Goal: Information Seeking & Learning: Learn about a topic

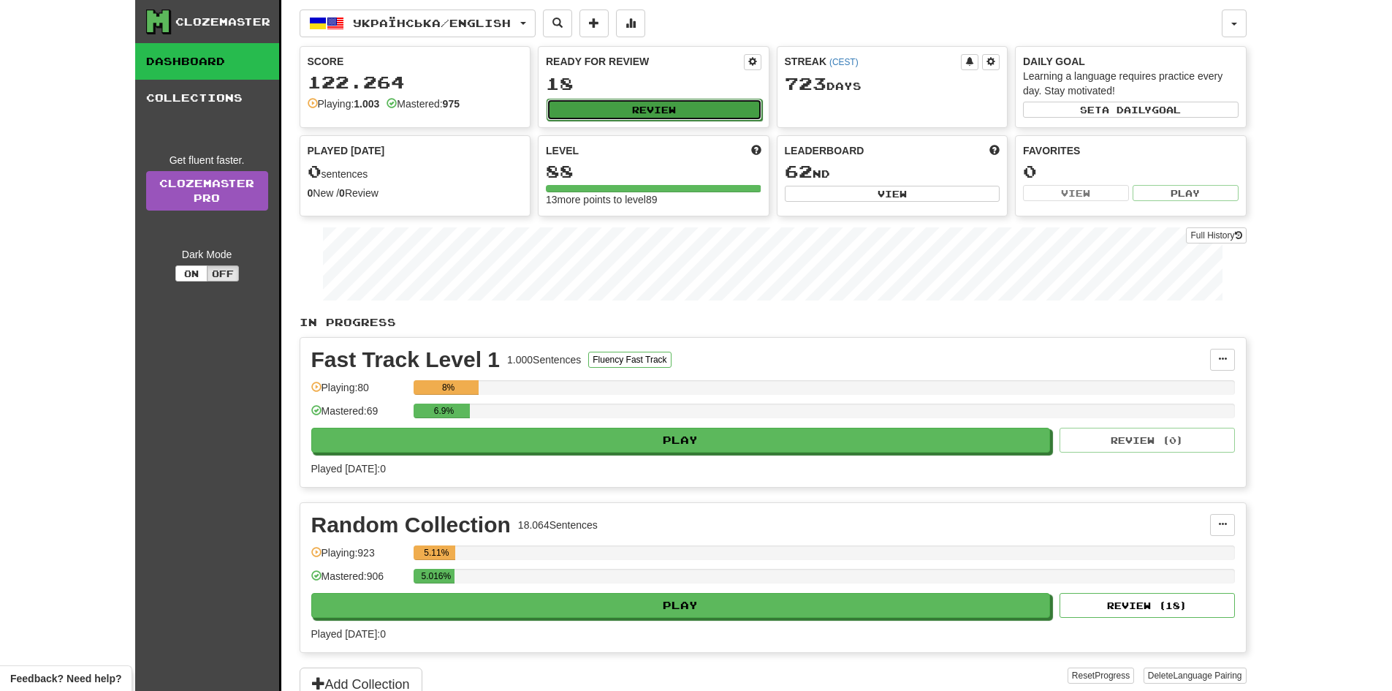
click at [656, 117] on button "Review" at bounding box center [655, 110] width 216 height 22
select select "**"
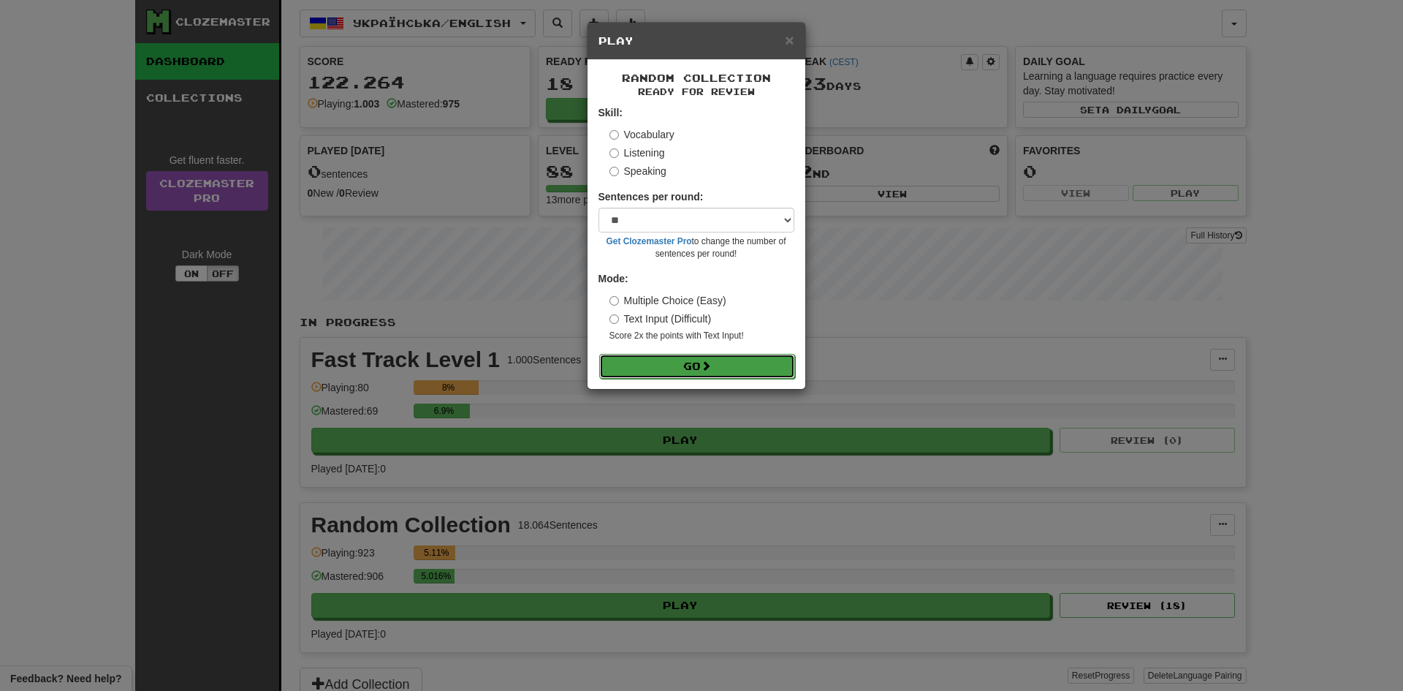
click at [728, 371] on button "Go" at bounding box center [697, 366] width 196 height 25
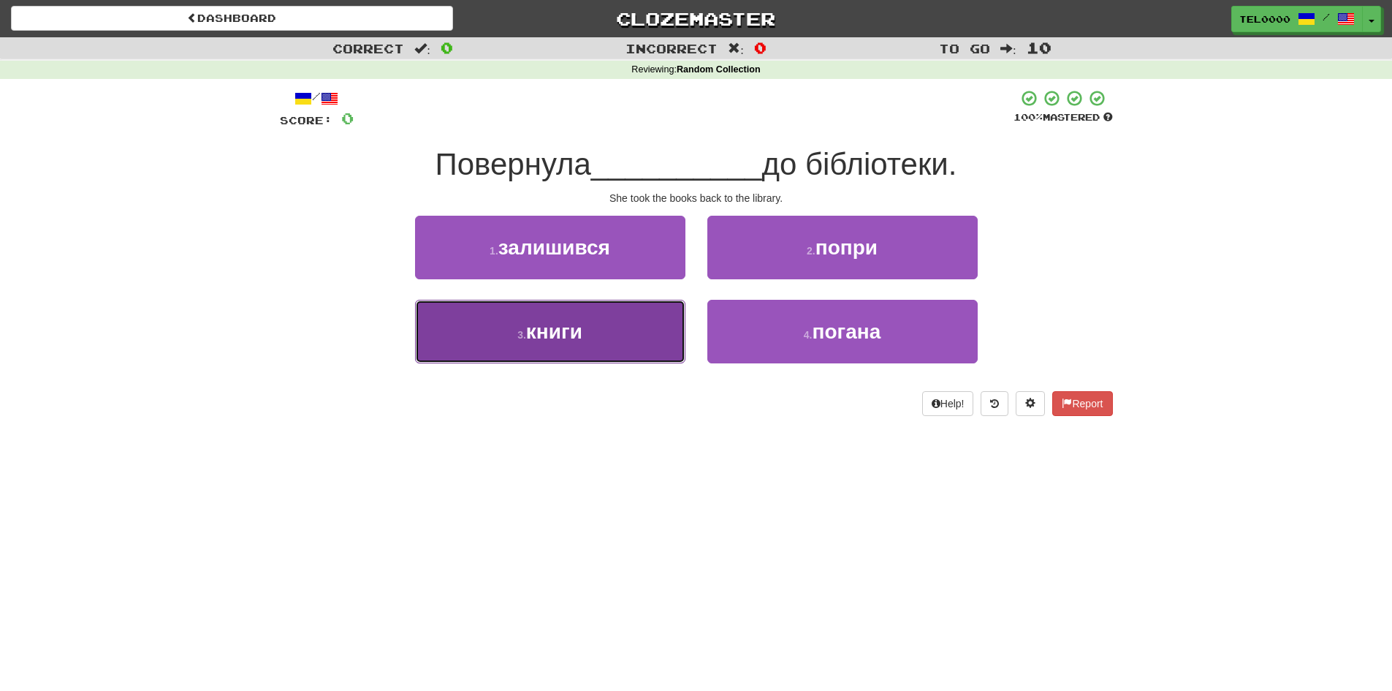
click at [631, 347] on button "3 . книги" at bounding box center [550, 332] width 270 height 64
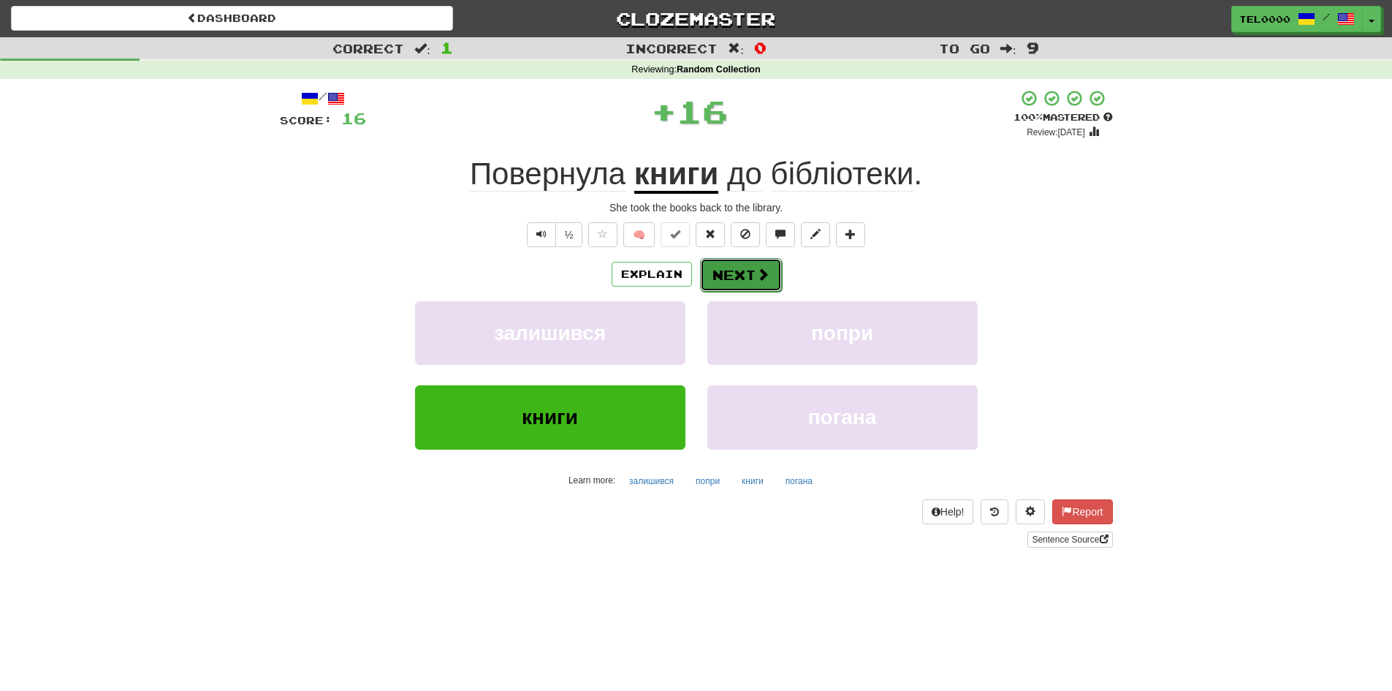
click at [775, 280] on button "Next" at bounding box center [741, 275] width 82 height 34
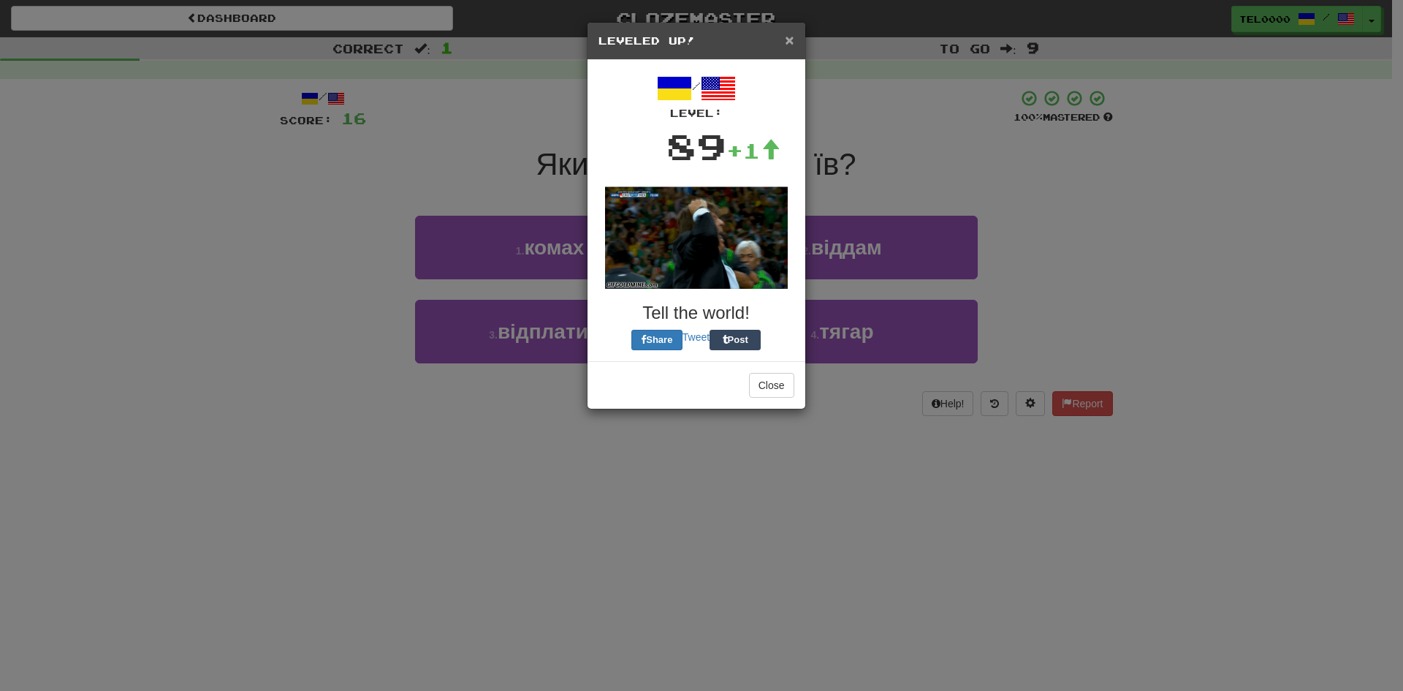
click at [789, 42] on span "×" at bounding box center [789, 39] width 9 height 17
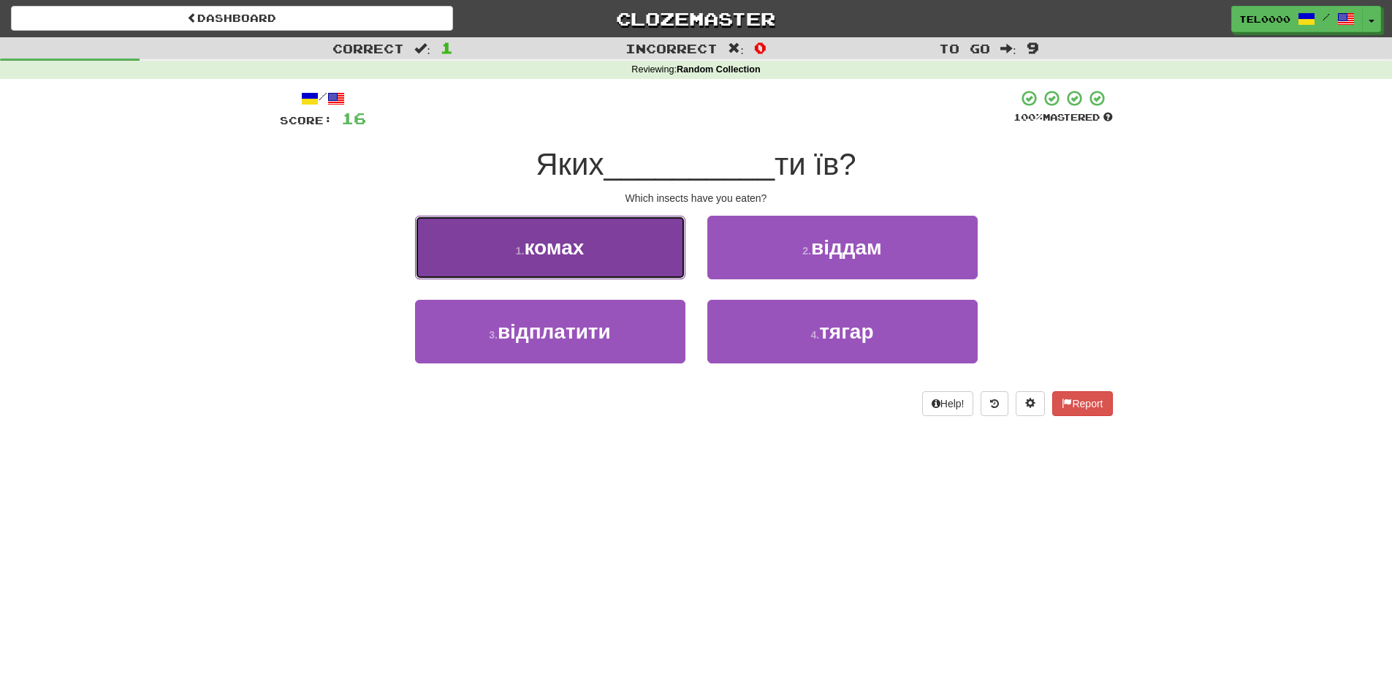
click at [628, 243] on button "1 . комах" at bounding box center [550, 248] width 270 height 64
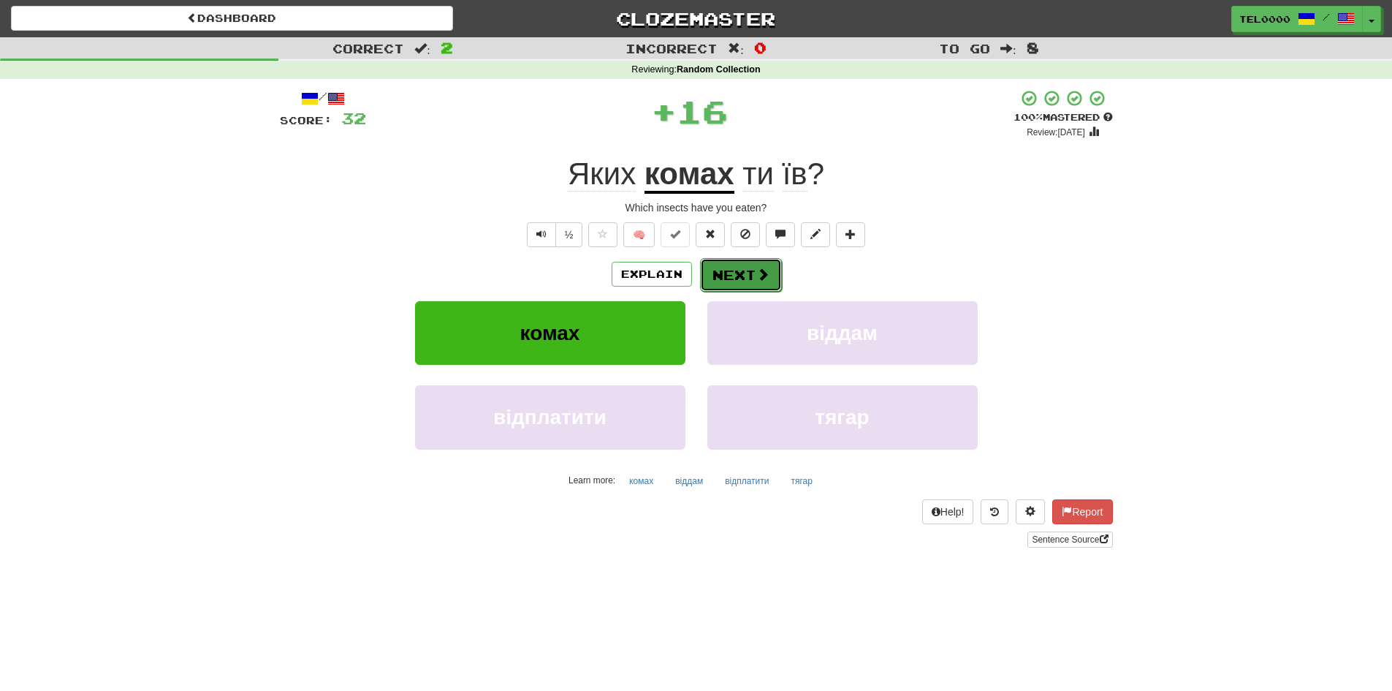
click at [737, 278] on button "Next" at bounding box center [741, 275] width 82 height 34
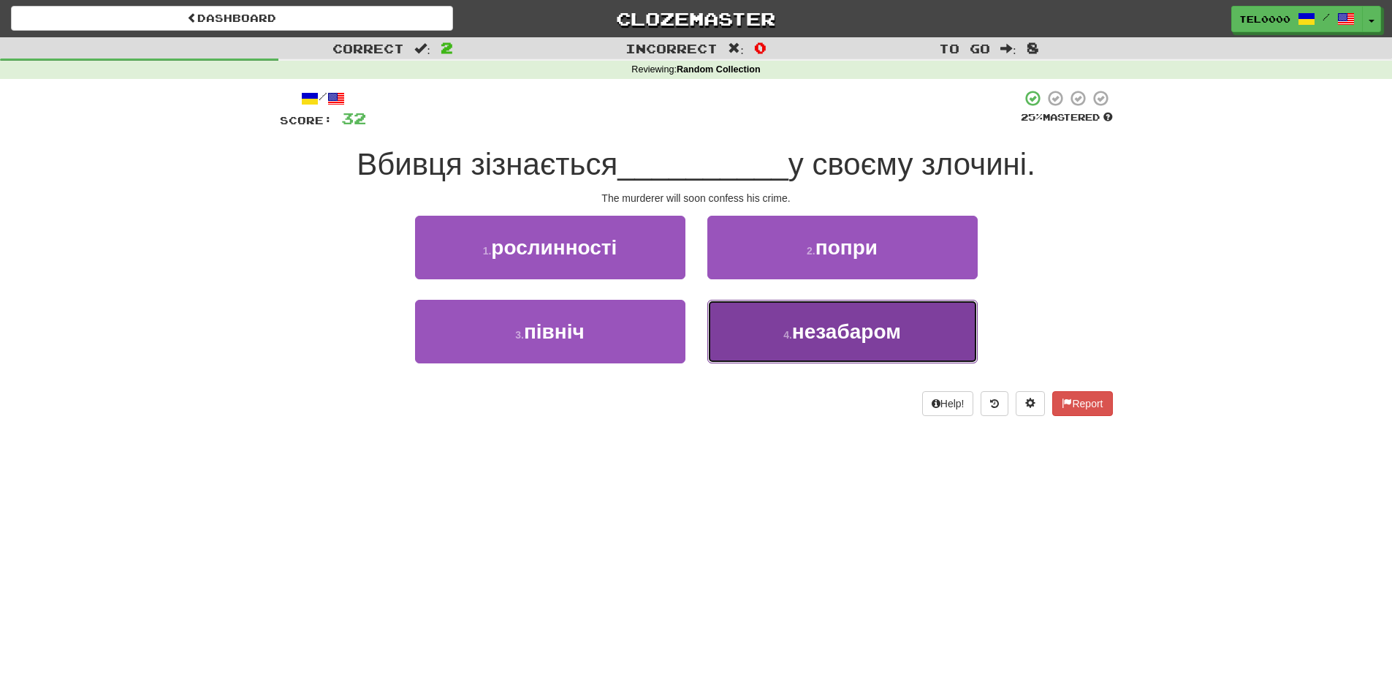
click at [773, 319] on button "4 . незабаром" at bounding box center [842, 332] width 270 height 64
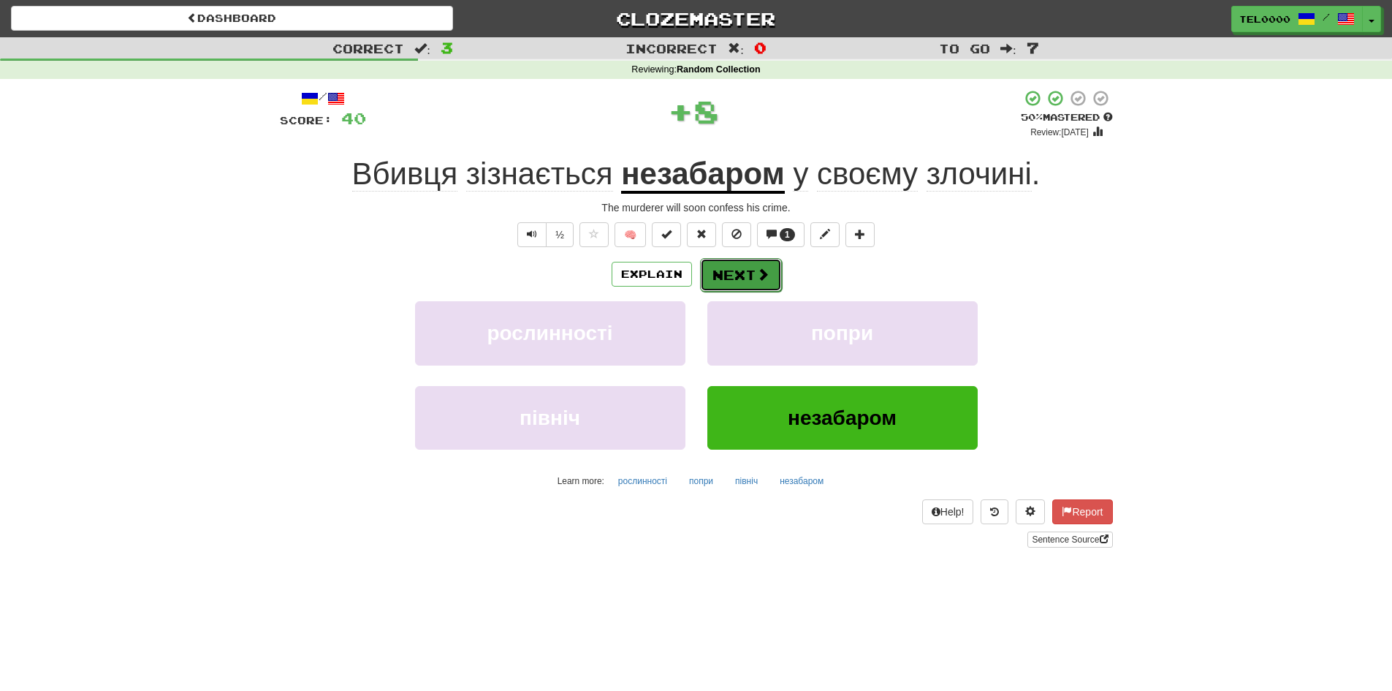
click at [760, 268] on span at bounding box center [762, 273] width 13 height 13
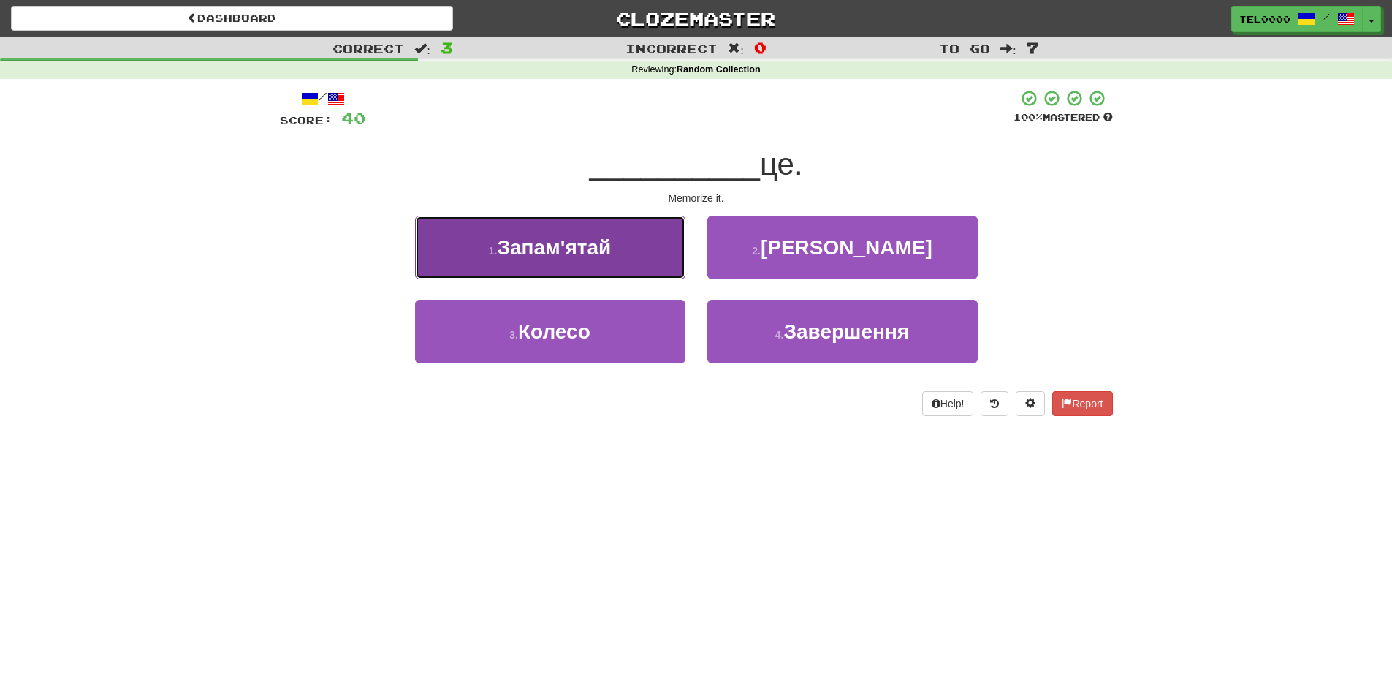
click at [615, 234] on button "1 . Запам'ятай" at bounding box center [550, 248] width 270 height 64
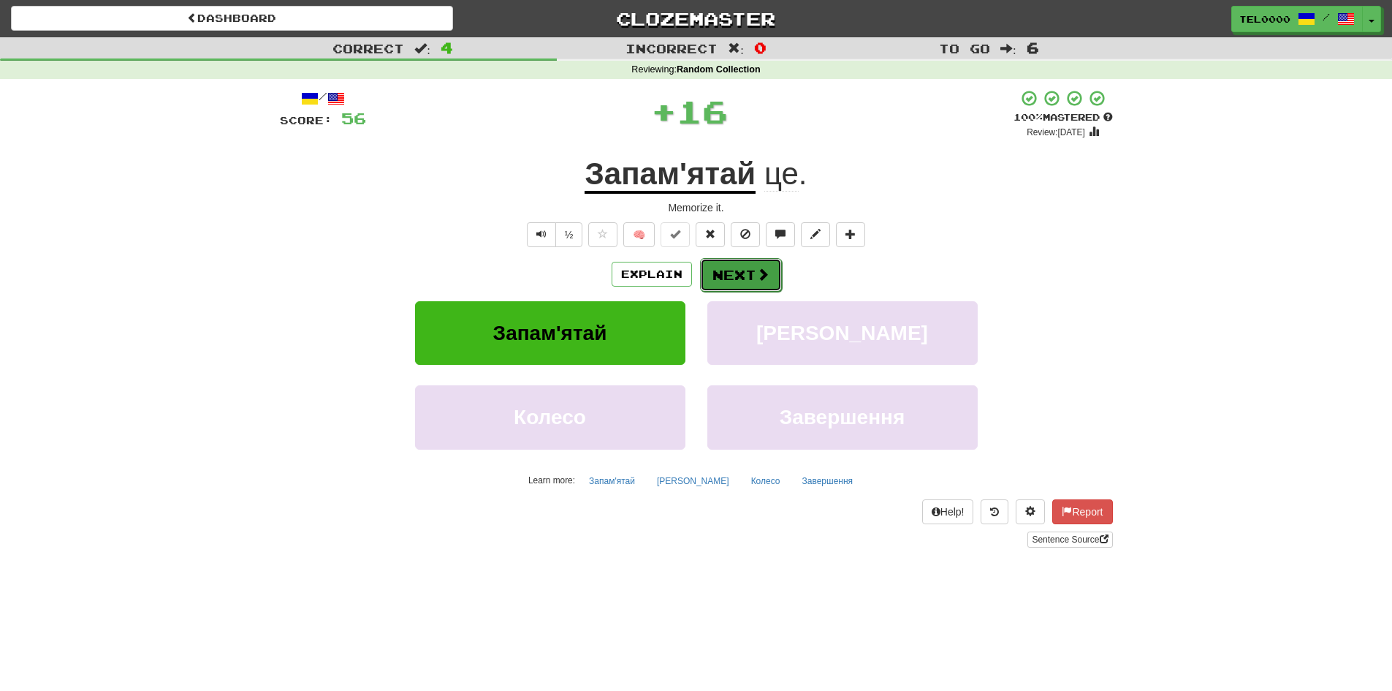
click at [770, 275] on button "Next" at bounding box center [741, 275] width 82 height 34
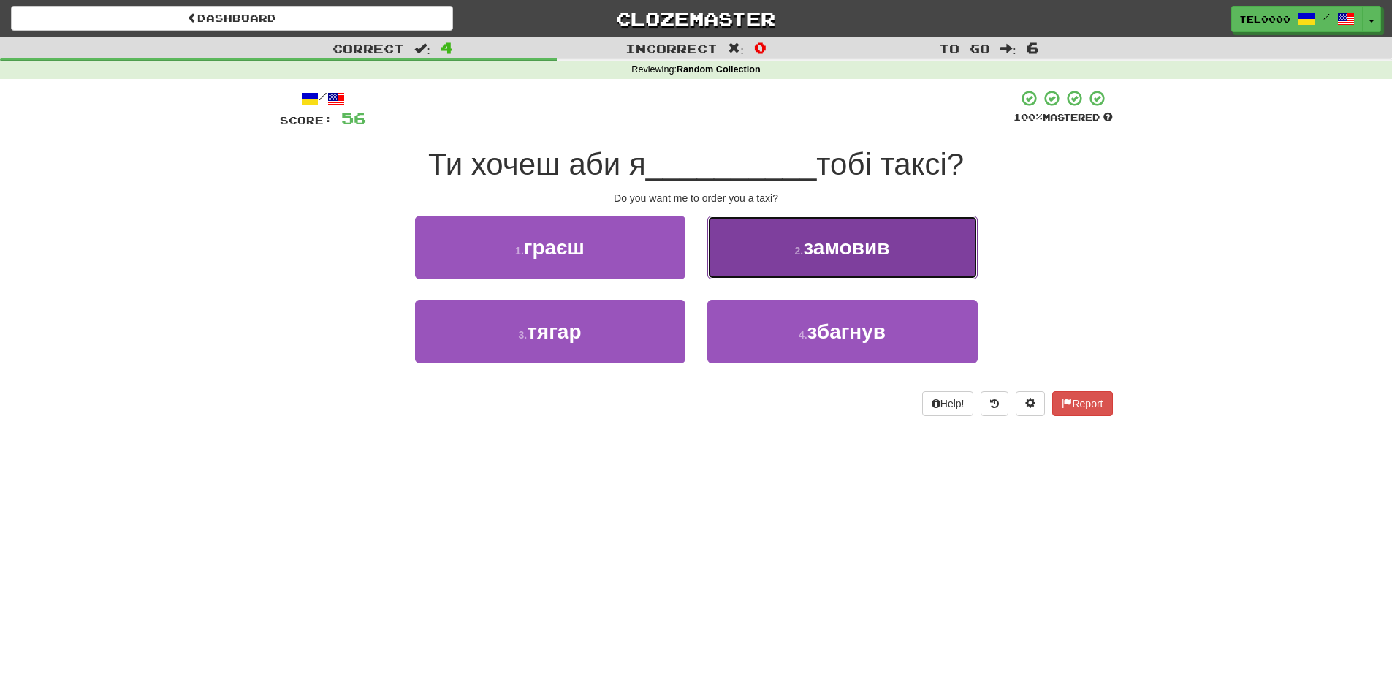
click at [761, 240] on button "2 . замовив" at bounding box center [842, 248] width 270 height 64
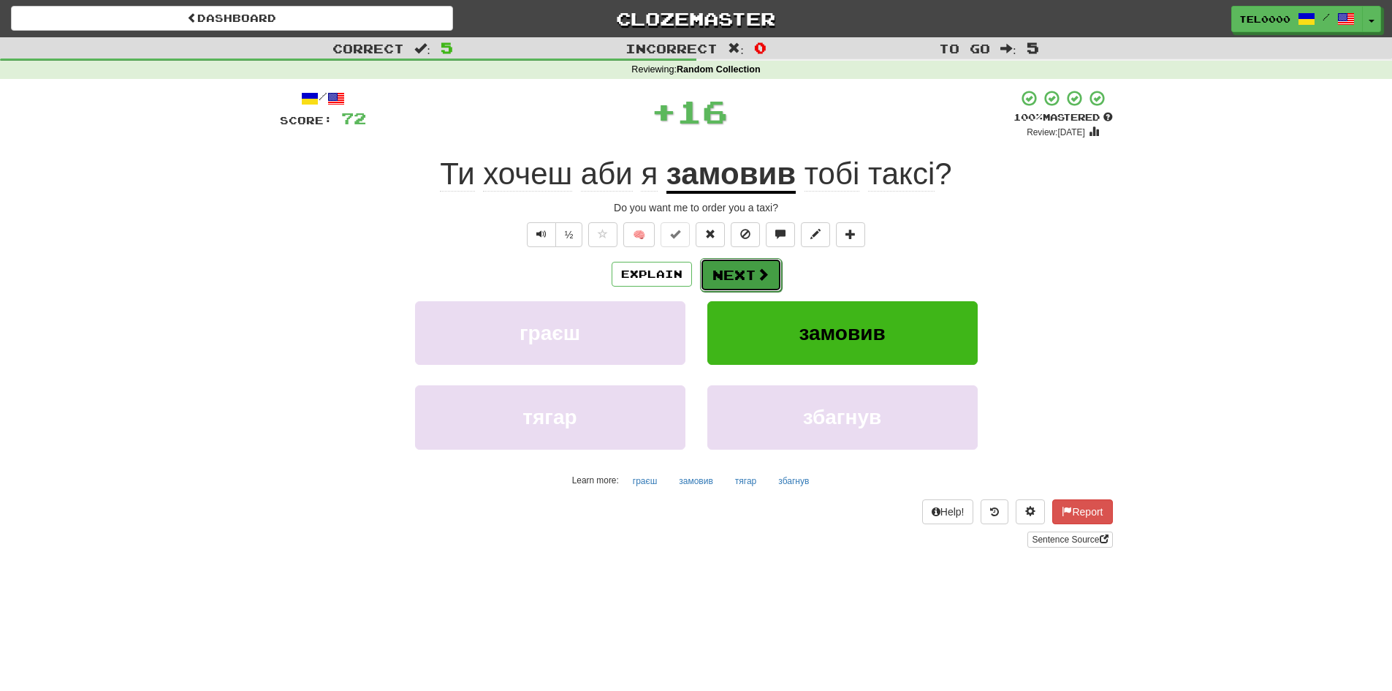
click at [717, 258] on button "Next" at bounding box center [741, 275] width 82 height 34
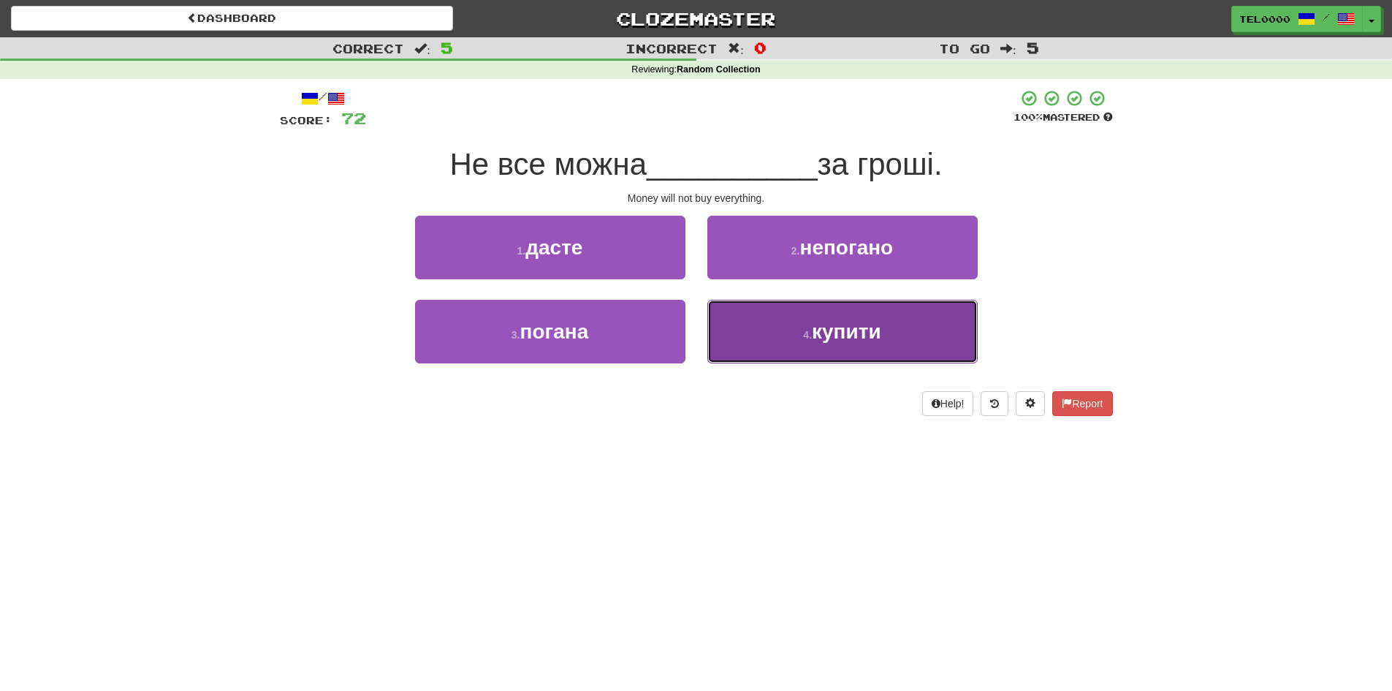
click at [769, 319] on button "4 . купити" at bounding box center [842, 332] width 270 height 64
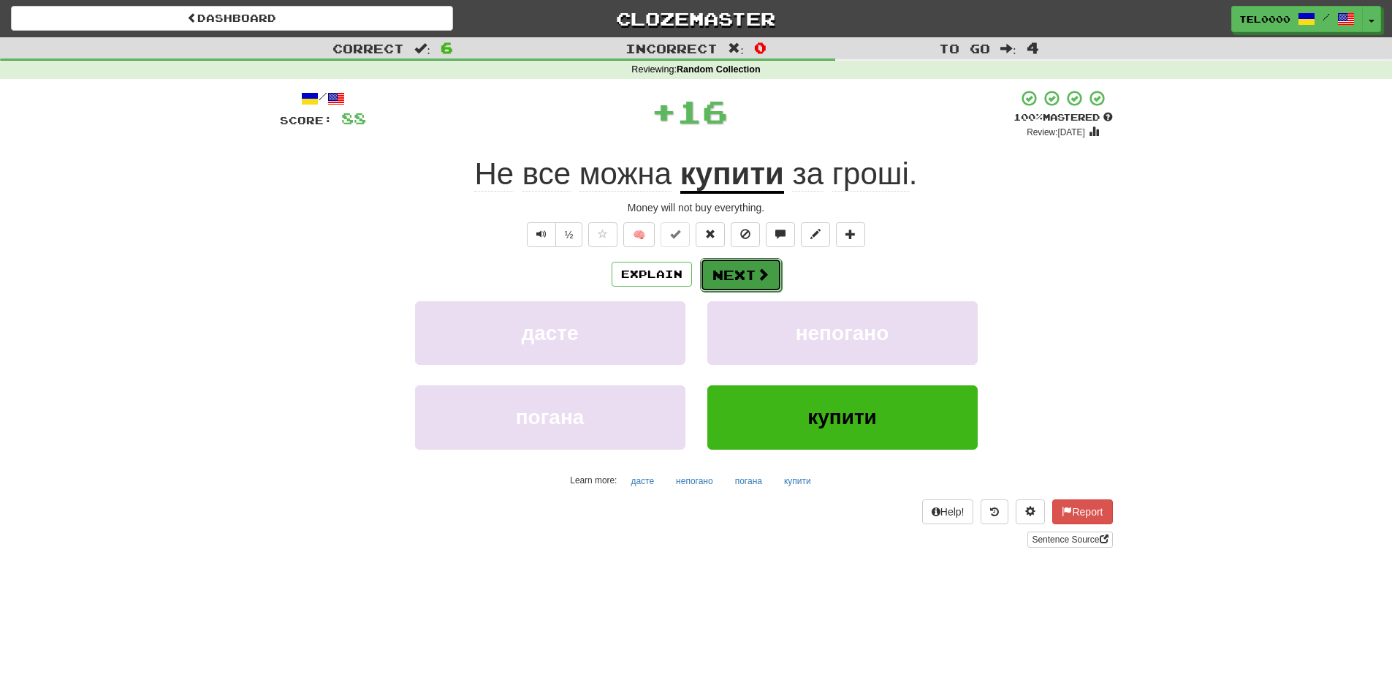
click at [751, 283] on button "Next" at bounding box center [741, 275] width 82 height 34
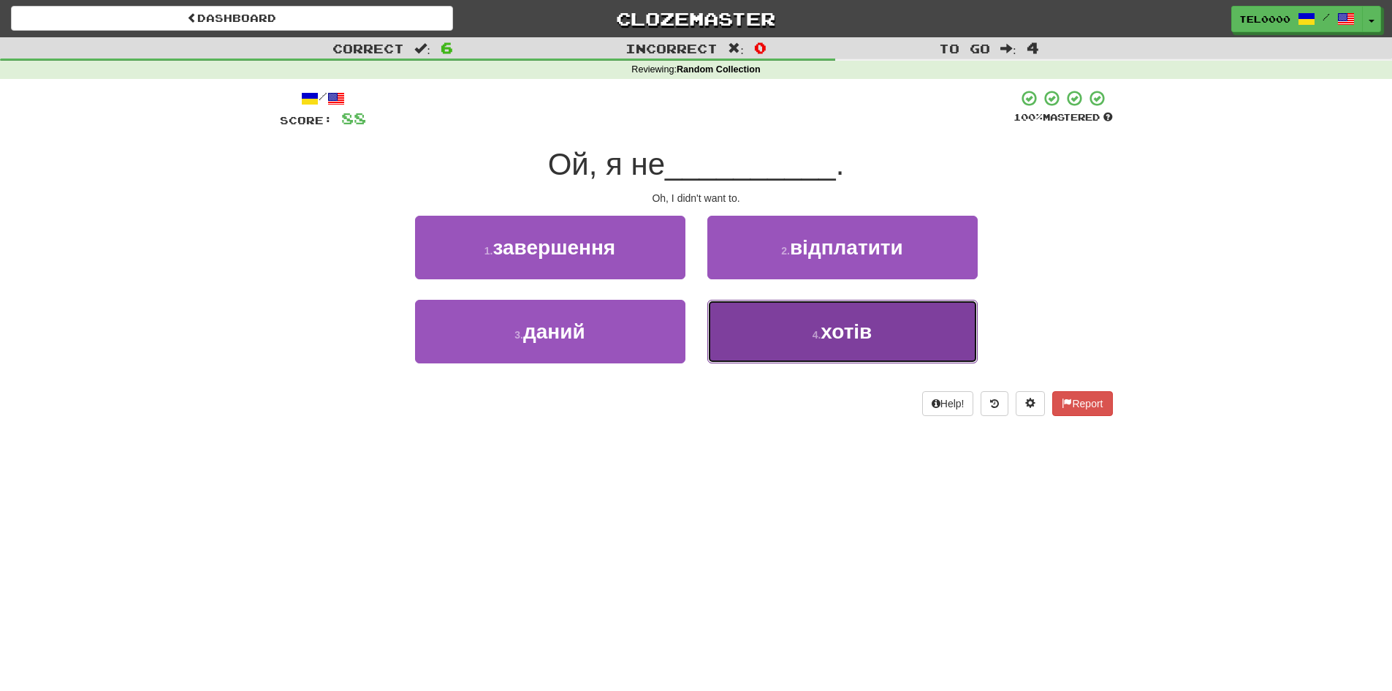
click at [805, 317] on button "4 . хотів" at bounding box center [842, 332] width 270 height 64
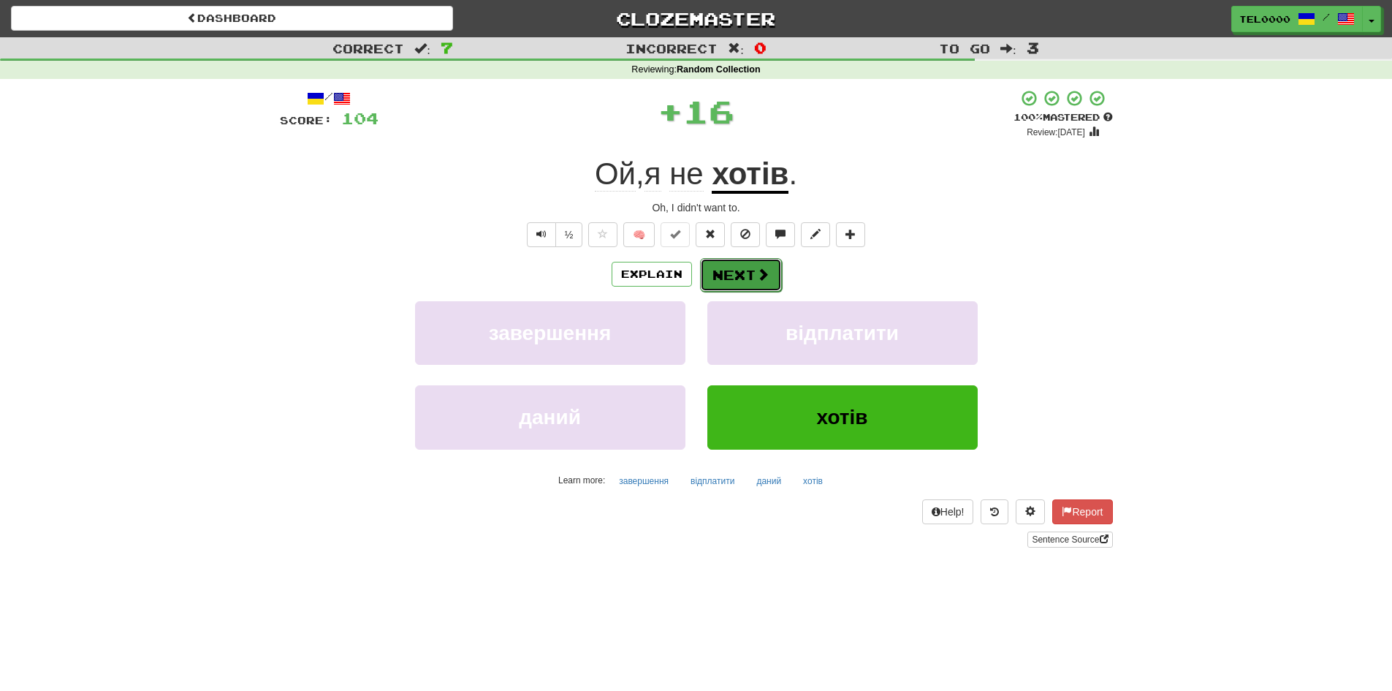
click at [725, 265] on button "Next" at bounding box center [741, 275] width 82 height 34
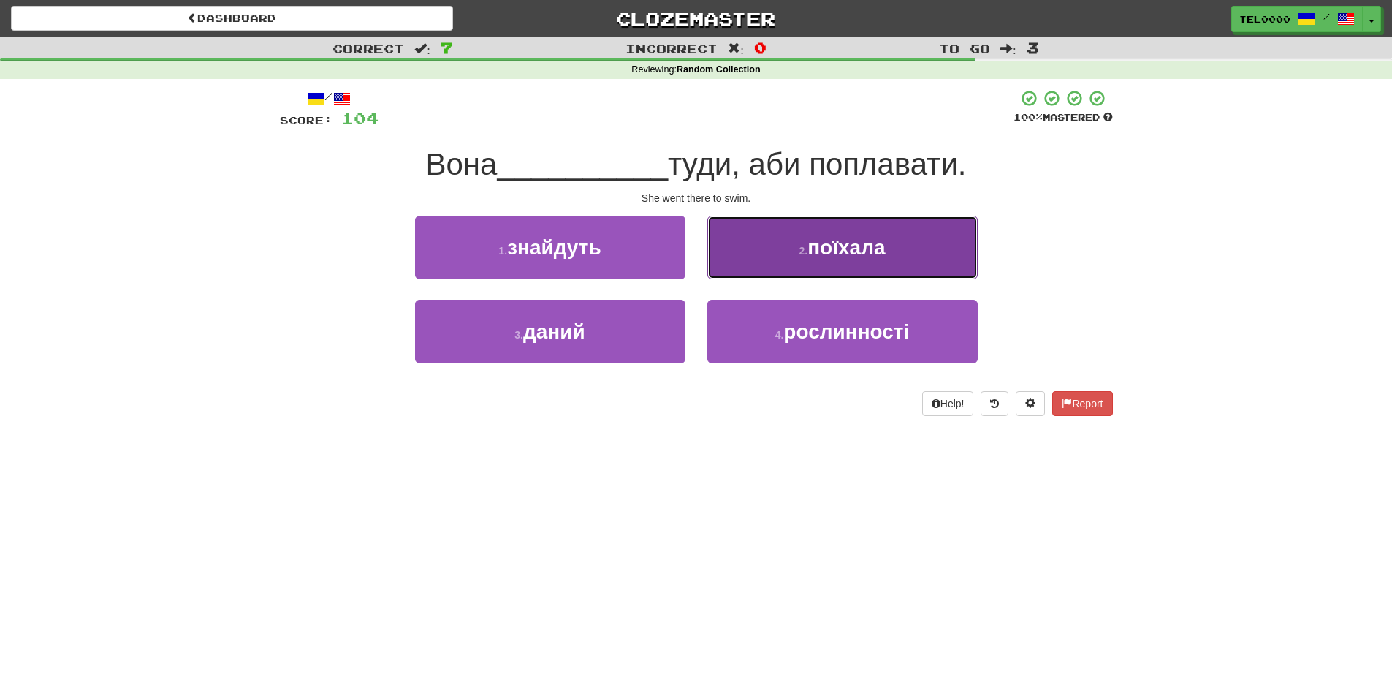
click at [761, 266] on button "2 . поїхала" at bounding box center [842, 248] width 270 height 64
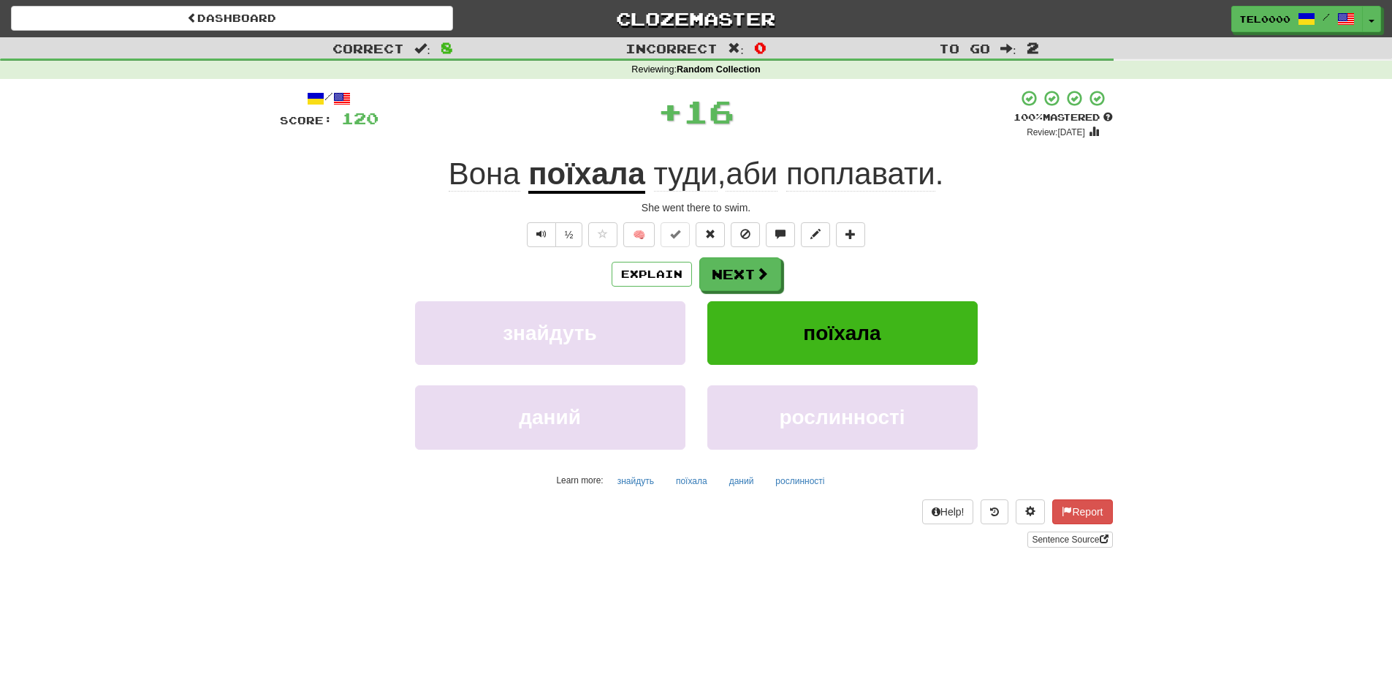
click at [716, 253] on div "/ Score: 120 + 16 100 % Mastered Review: 2026-02-16 Вона поїхала туди , аби поп…" at bounding box center [696, 318] width 833 height 458
click at [711, 262] on button "Next" at bounding box center [741, 275] width 82 height 34
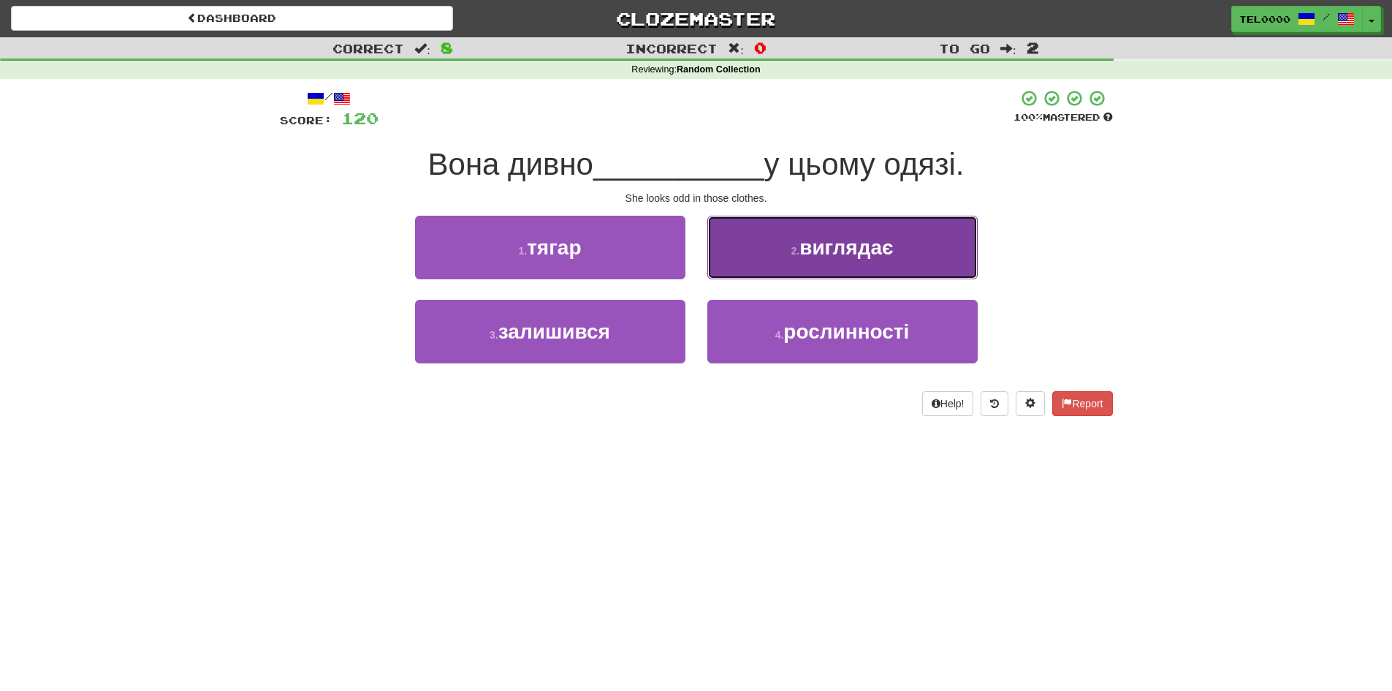
click at [795, 260] on button "2 . виглядає" at bounding box center [842, 248] width 270 height 64
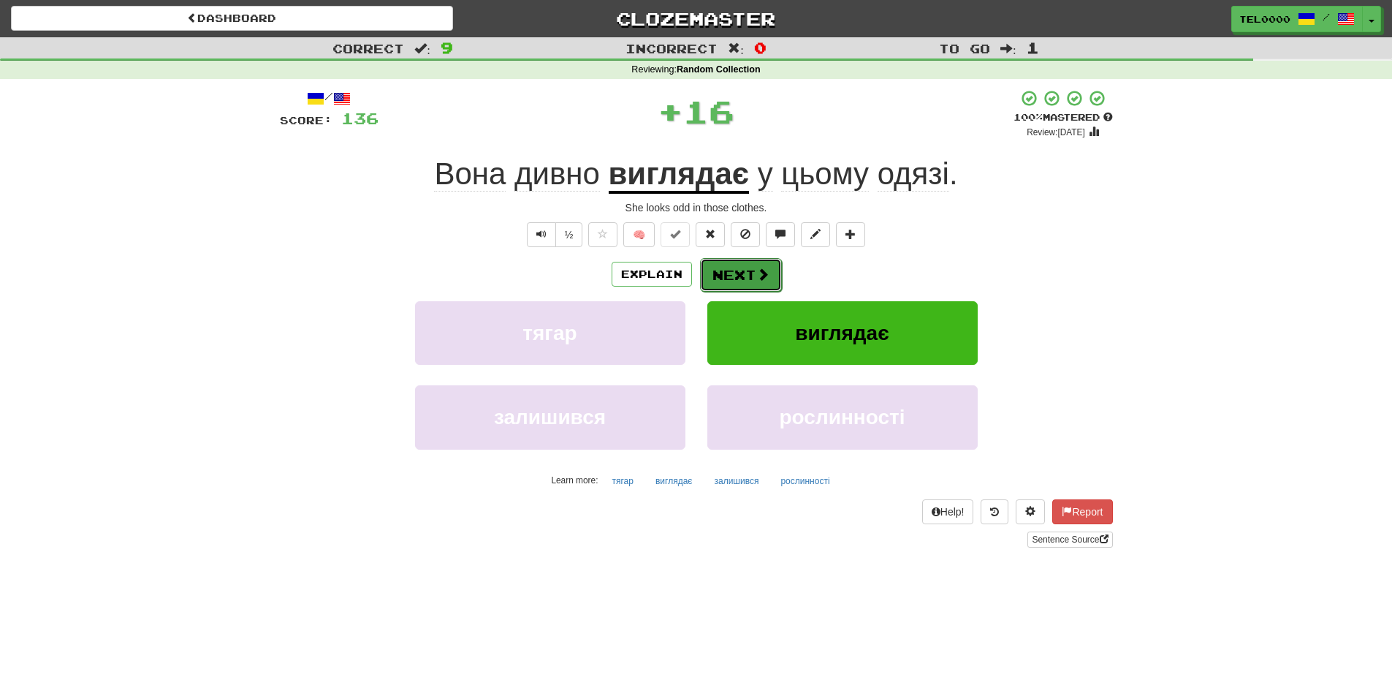
click at [765, 273] on button "Next" at bounding box center [741, 275] width 82 height 34
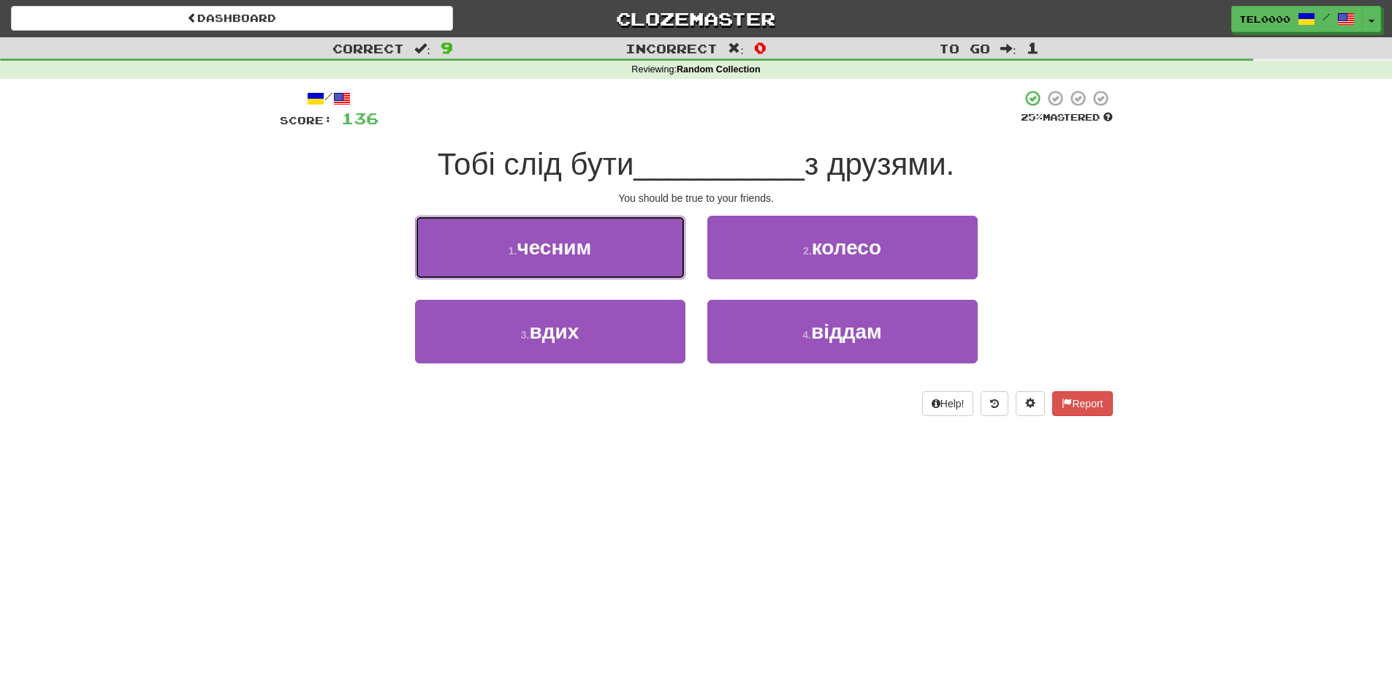
click at [627, 250] on button "1 . чесним" at bounding box center [550, 248] width 270 height 64
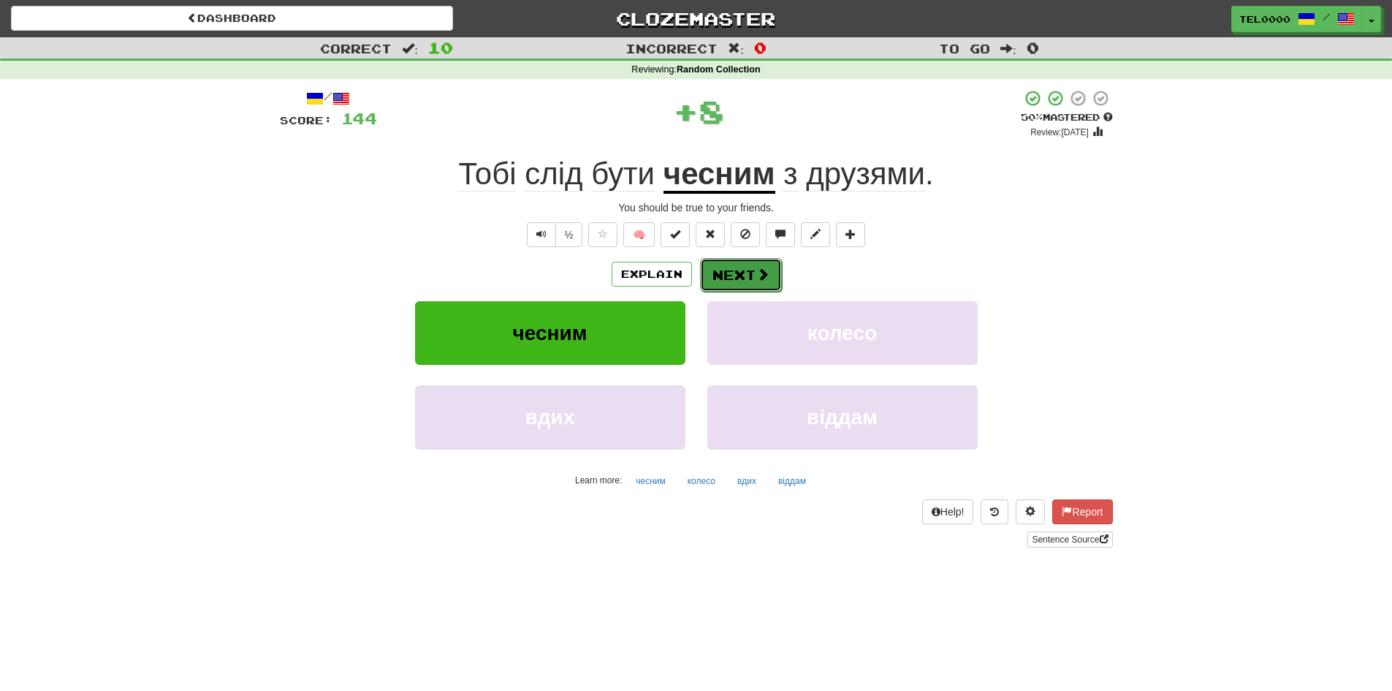
click at [729, 272] on button "Next" at bounding box center [741, 275] width 82 height 34
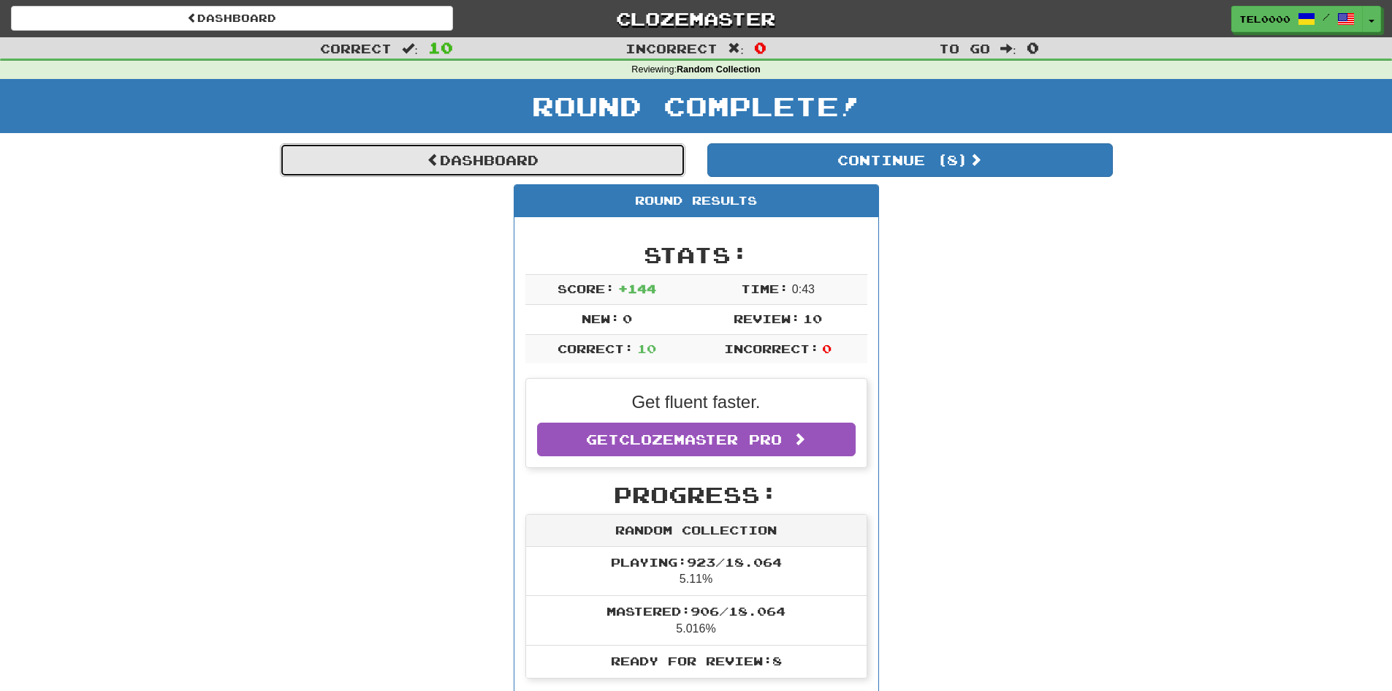
click at [435, 164] on link "Dashboard" at bounding box center [483, 160] width 406 height 34
